Goal: Transaction & Acquisition: Purchase product/service

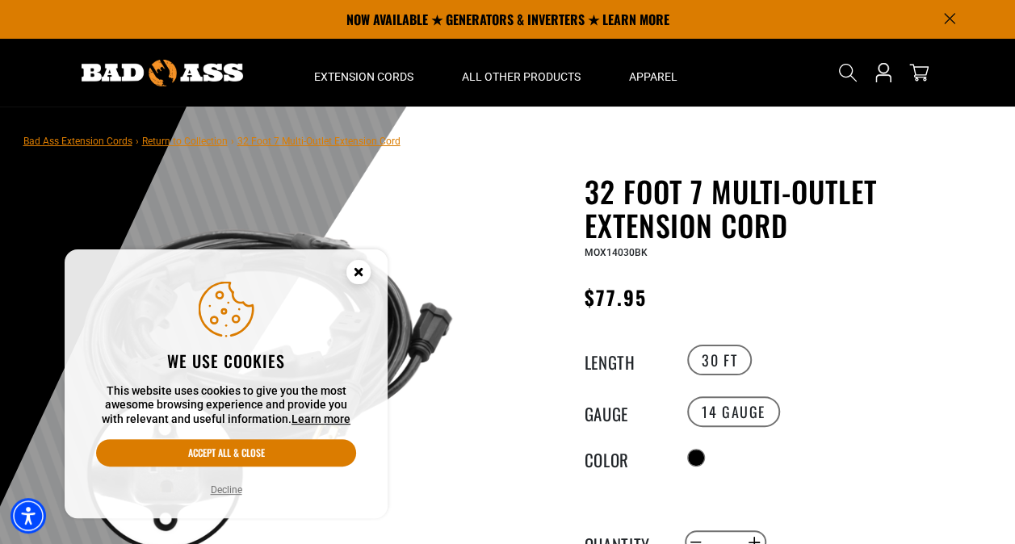
click at [360, 271] on circle "Cookie Consent" at bounding box center [359, 272] width 24 height 24
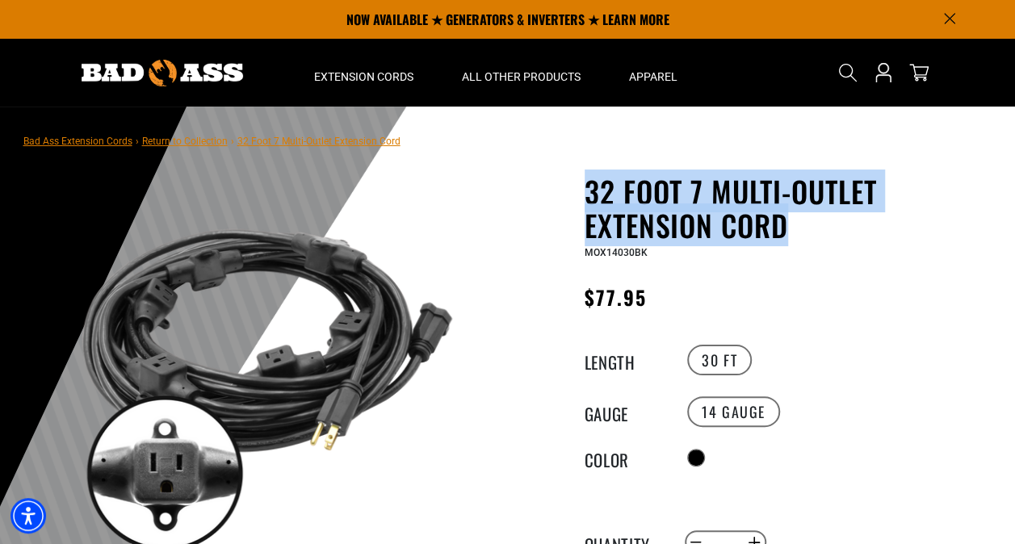
drag, startPoint x: 795, startPoint y: 234, endPoint x: 585, endPoint y: 189, distance: 214.8
click at [585, 189] on h1 "32 Foot 7 Multi-Outlet Extension Cord" at bounding box center [783, 208] width 396 height 68
copy h1 "32 Foot 7 Multi-Outlet Extension Cord"
